Goal: Task Accomplishment & Management: Complete application form

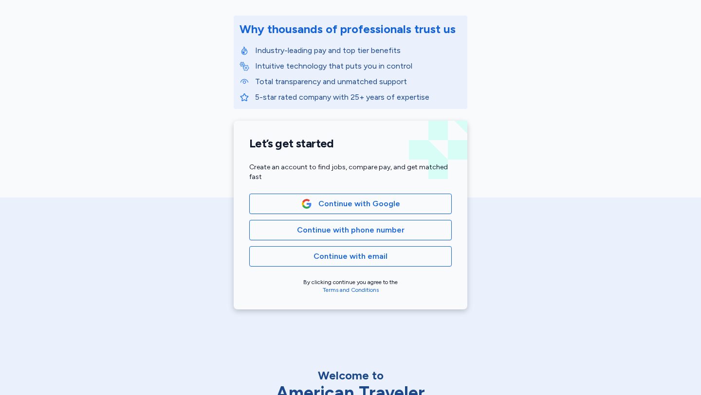
scroll to position [121, 0]
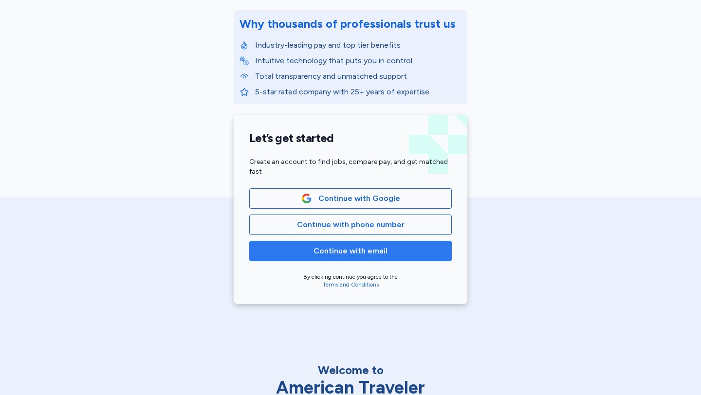
click at [372, 253] on span "Continue with email" at bounding box center [350, 251] width 74 height 12
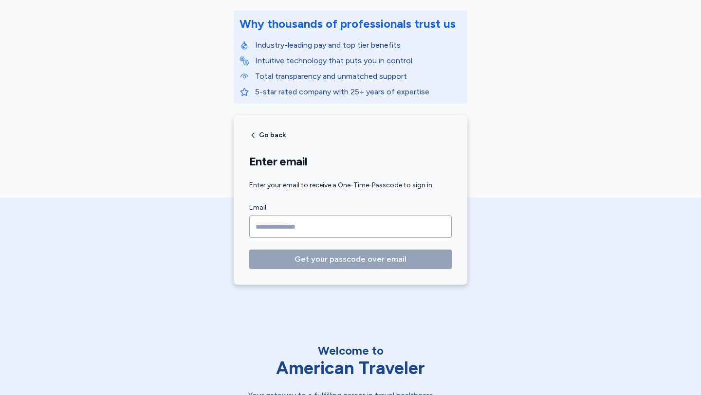
click at [358, 226] on input "Email" at bounding box center [350, 227] width 202 height 22
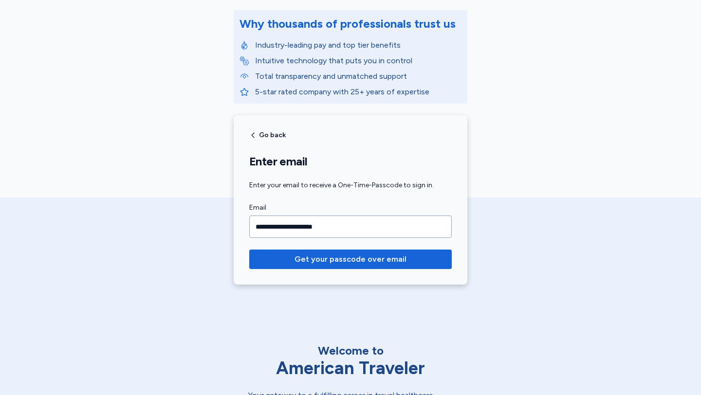
type input "**********"
click at [249, 250] on button "Get your passcode over email" at bounding box center [350, 259] width 202 height 19
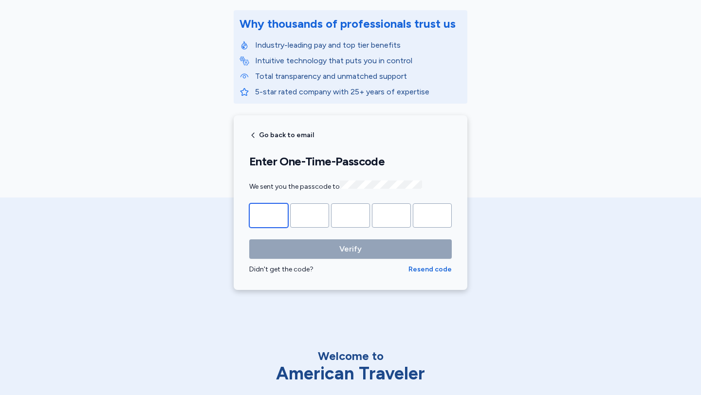
type input "*"
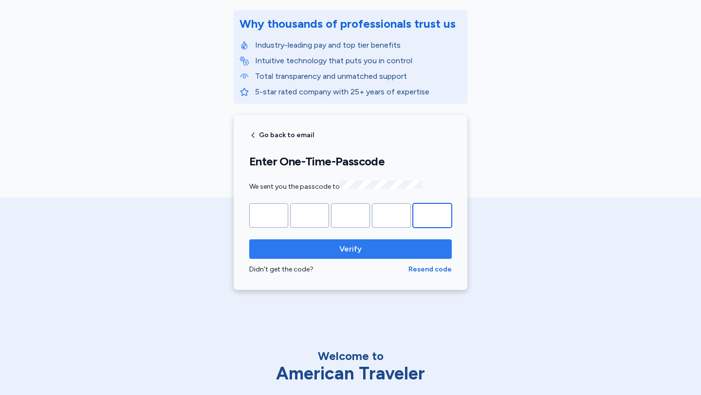
type input "*"
click at [371, 243] on span "Verify" at bounding box center [350, 249] width 187 height 12
